Goal: Information Seeking & Learning: Learn about a topic

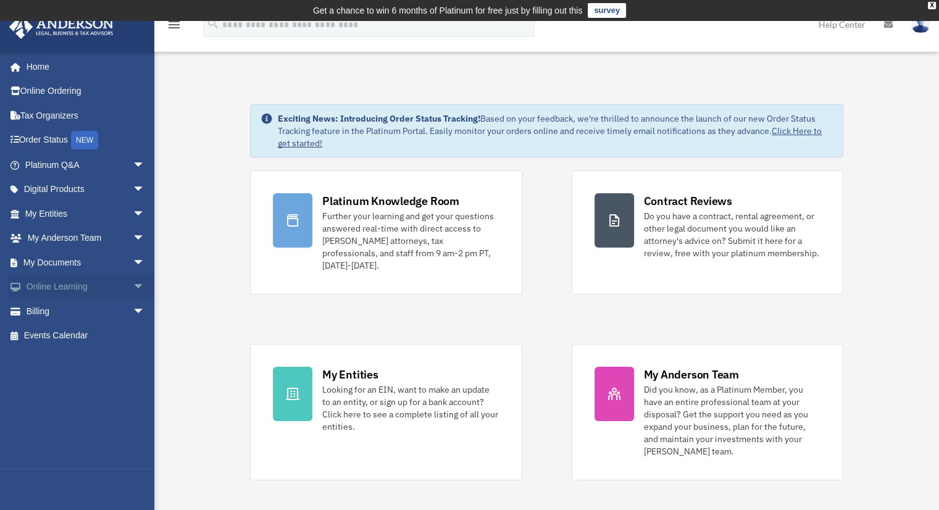
click at [133, 281] on span "arrow_drop_down" at bounding box center [145, 287] width 25 height 25
click at [54, 359] on link "Resources" at bounding box center [90, 360] width 146 height 25
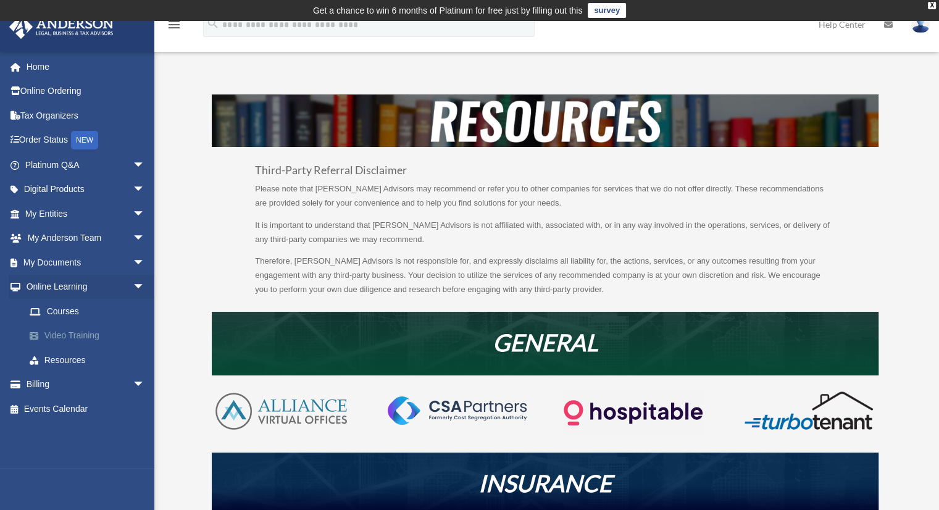
click at [65, 332] on link "Video Training" at bounding box center [90, 335] width 146 height 25
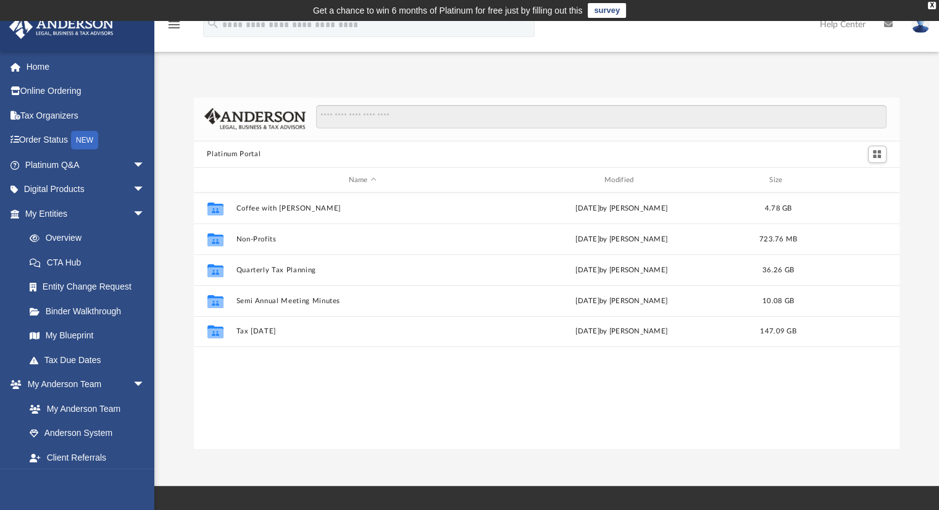
scroll to position [271, 696]
click at [133, 188] on span "arrow_drop_down" at bounding box center [145, 189] width 25 height 25
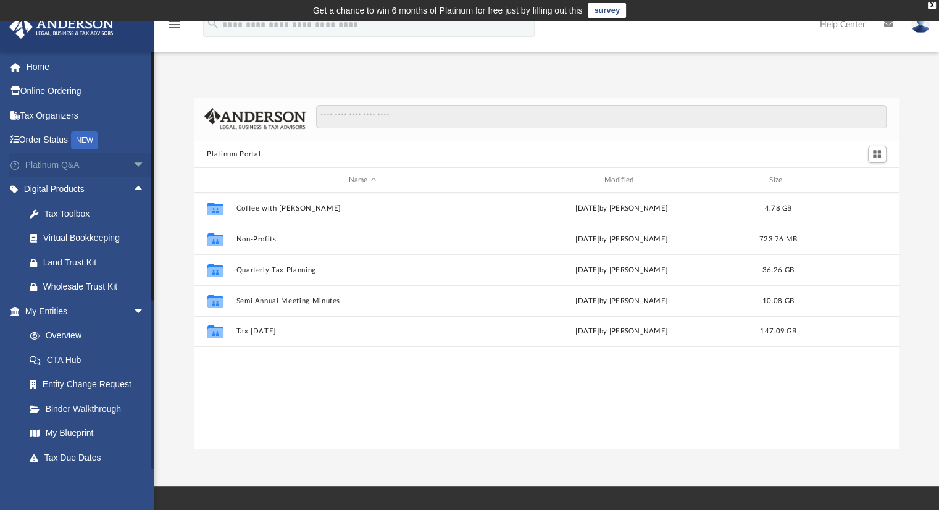
click at [133, 163] on span "arrow_drop_down" at bounding box center [145, 164] width 25 height 25
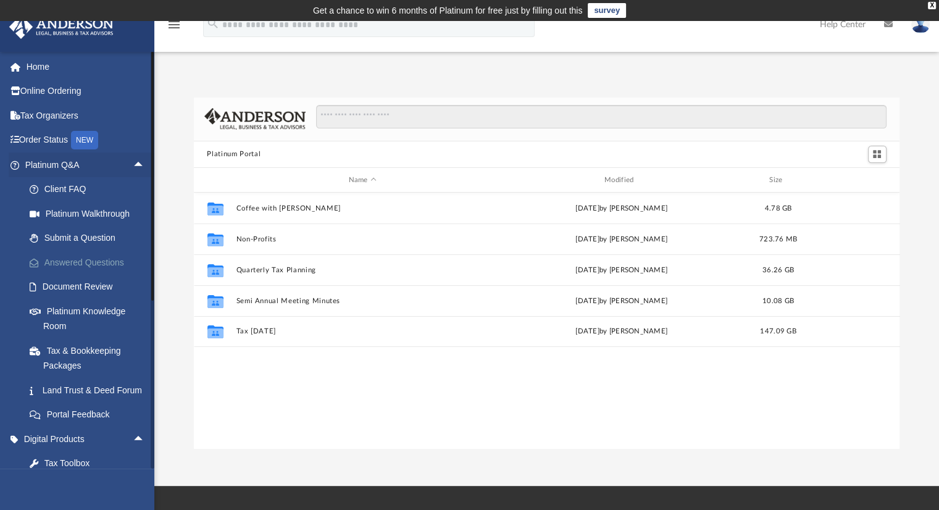
click at [81, 264] on link "Answered Questions" at bounding box center [90, 262] width 146 height 25
